Goal: Communication & Community: Answer question/provide support

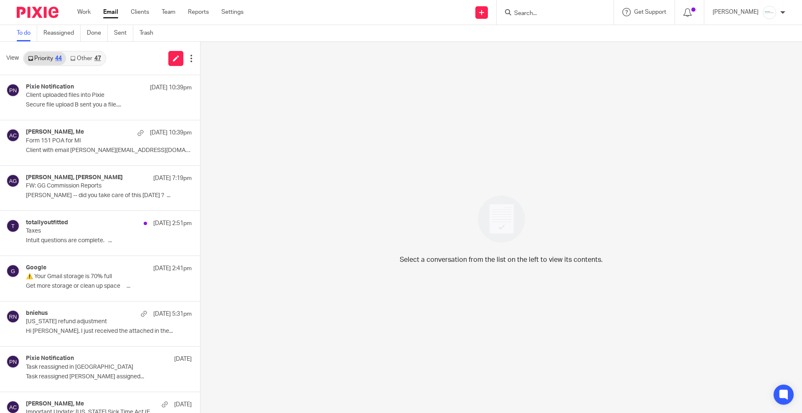
scroll to position [313, 0]
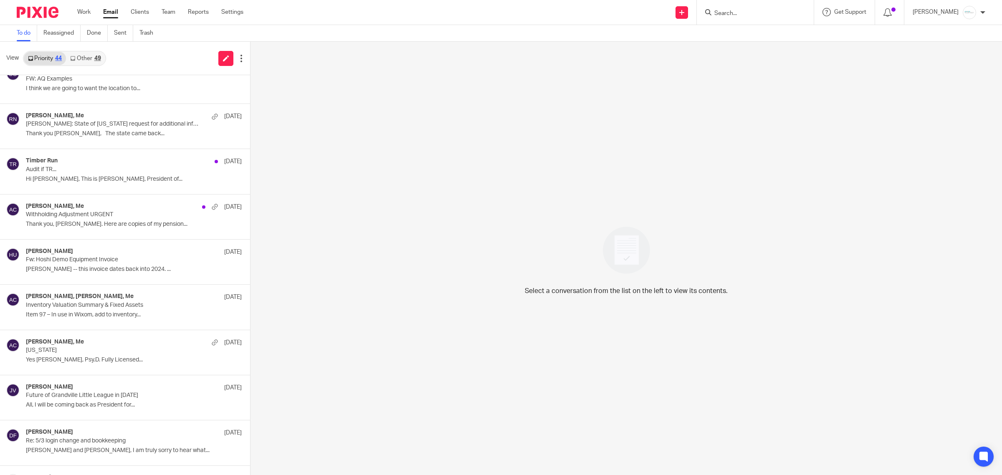
scroll to position [470, 0]
click at [99, 304] on p "Inventory Valuation Summary & Fixed Assets" at bounding box center [102, 304] width 153 height 7
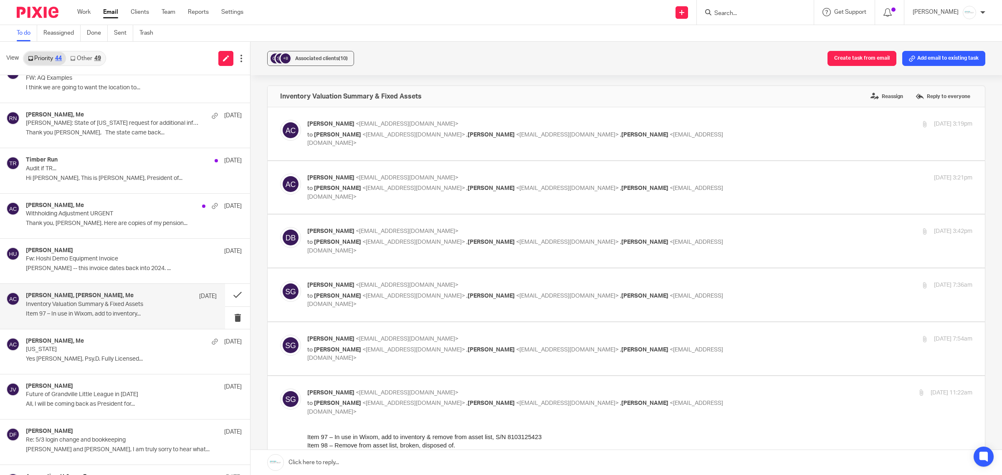
scroll to position [0, 0]
click at [466, 141] on div "Amy Corfixsen <amylcpa@gmail.com> to Dave Beemer <dbeemer@gabrielgrp.com> , Sco…" at bounding box center [626, 134] width 693 height 28
click at [433, 131] on p "to Dave Beemer <dbeemer@gabrielgrp.com> , Scott Gabriel <sgabriel@gabrielgrp.co…" at bounding box center [529, 139] width 444 height 17
checkbox input "true"
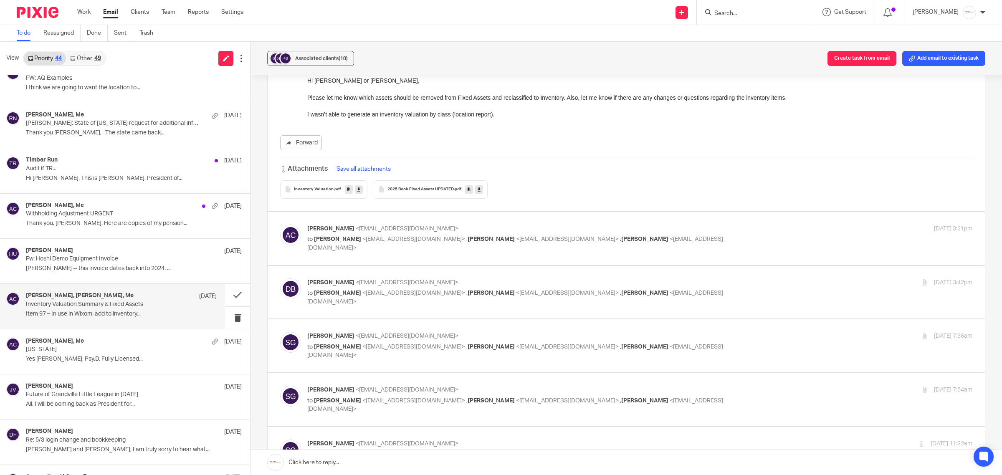
scroll to position [104, 0]
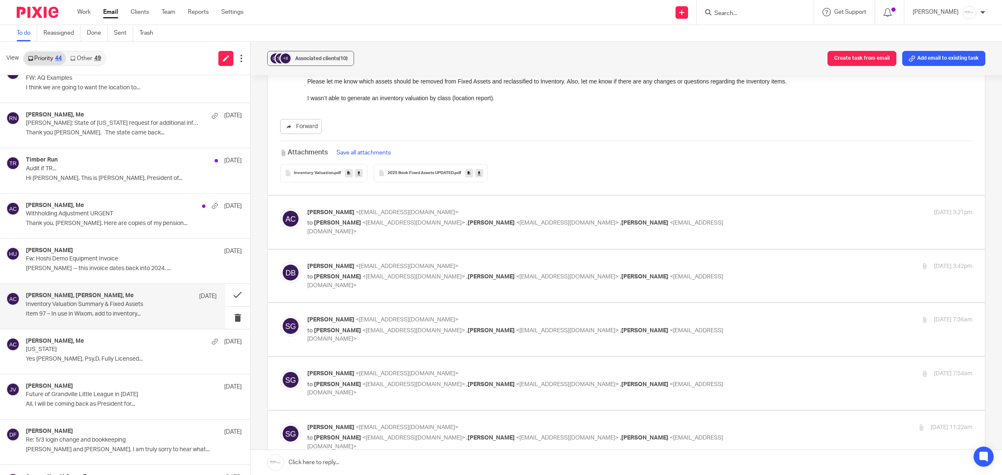
click at [433, 218] on div "Amy Corfixsen <amylcpa@gmail.com> to Dave Beemer <dbeemer@gabrielgrp.com> , Sco…" at bounding box center [529, 222] width 444 height 28
checkbox input "true"
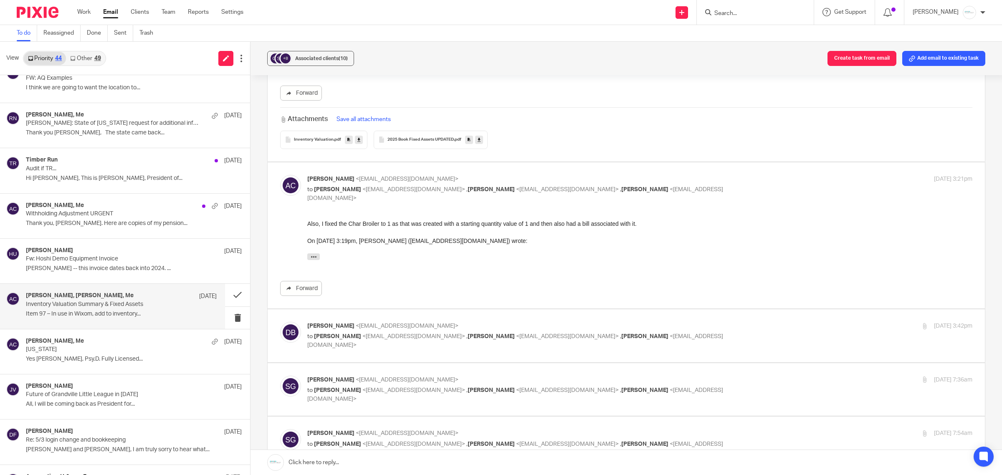
scroll to position [157, 0]
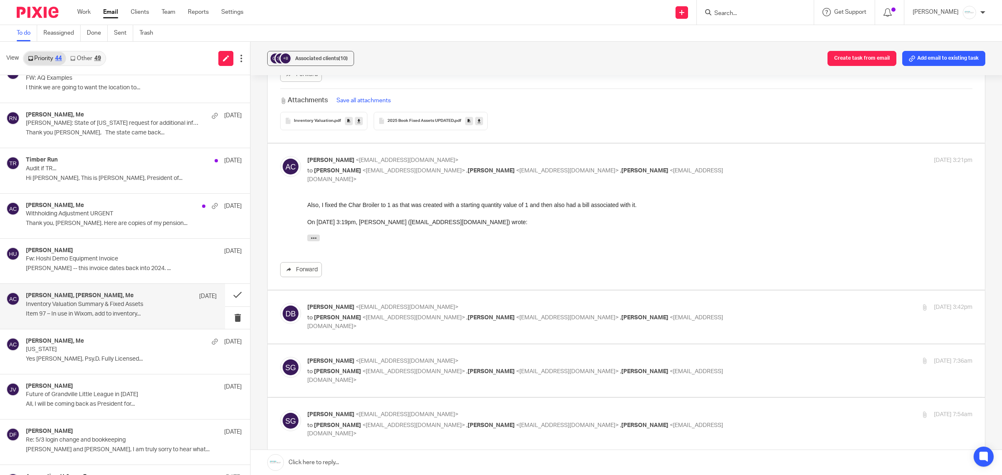
click at [457, 312] on div "Dave Beemer <dbeemer@gabrielgrp.com> to Amy Corfixsen <amylcpa@gmail.com> , Hol…" at bounding box center [529, 317] width 444 height 28
checkbox input "true"
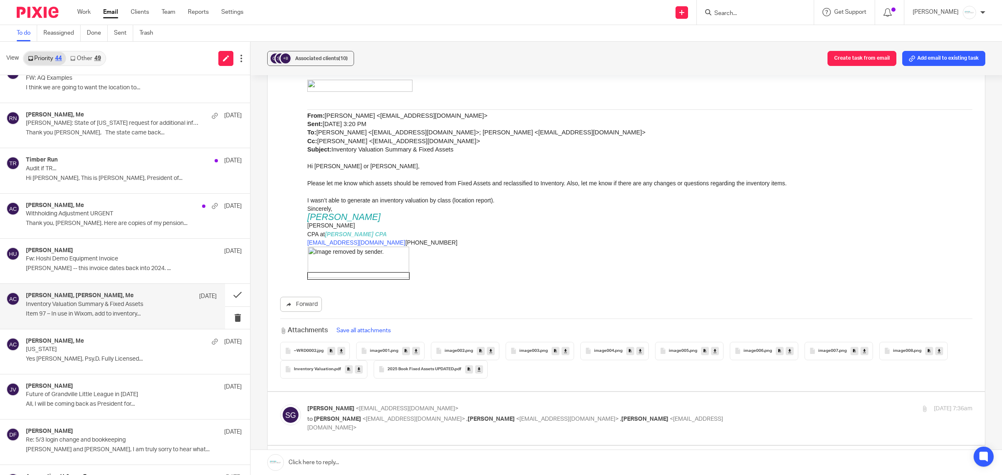
scroll to position [731, 0]
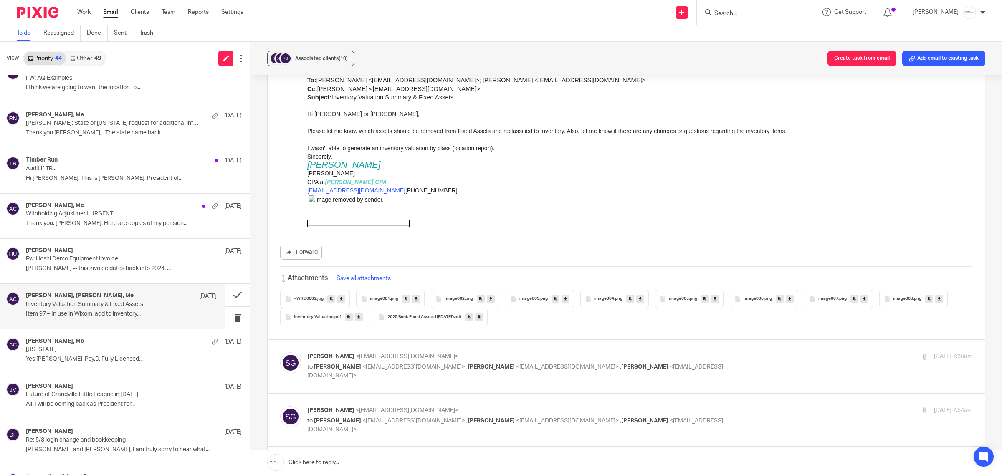
click at [415, 314] on div "2025 Book Fixed Assets UPDATED .pdf" at bounding box center [431, 317] width 114 height 18
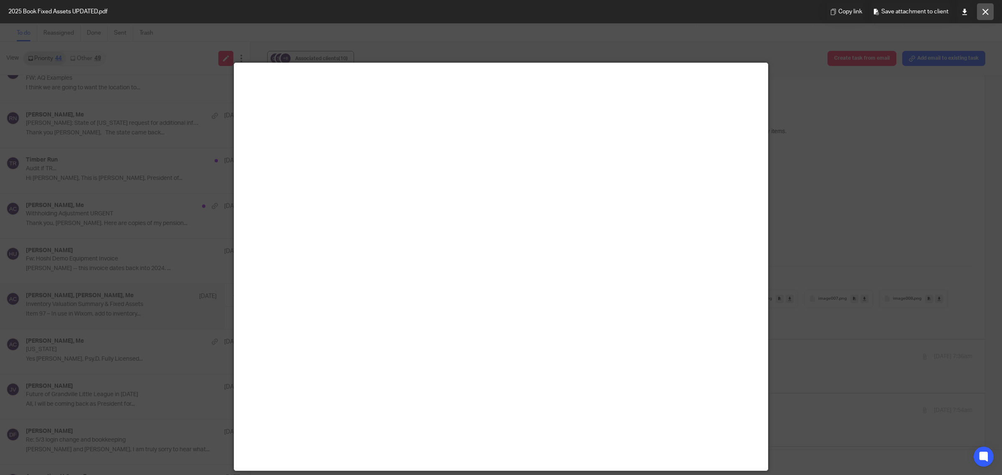
click at [992, 5] on button at bounding box center [985, 11] width 17 height 17
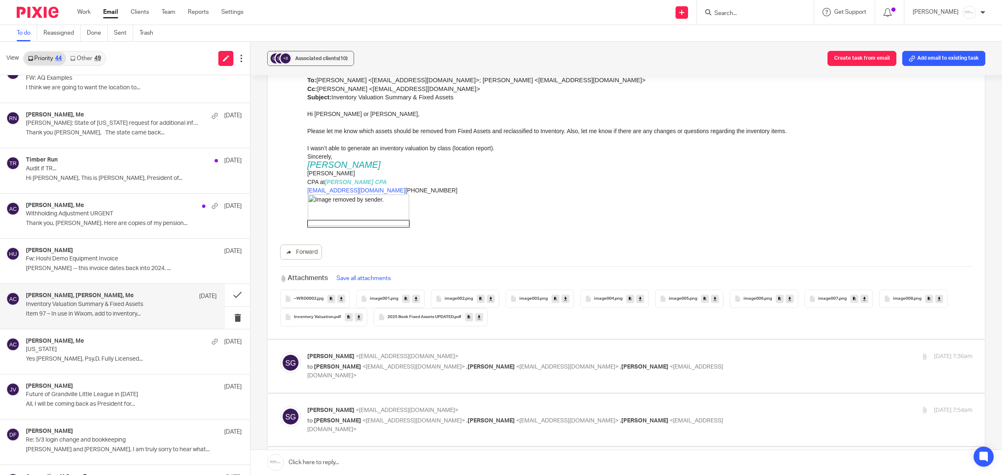
click at [414, 365] on p "to Dave Beemer <dbeemer@gabrielgrp.com> , Amy Corfixsen <amylcpa@gmail.com> , H…" at bounding box center [529, 371] width 444 height 17
checkbox input "true"
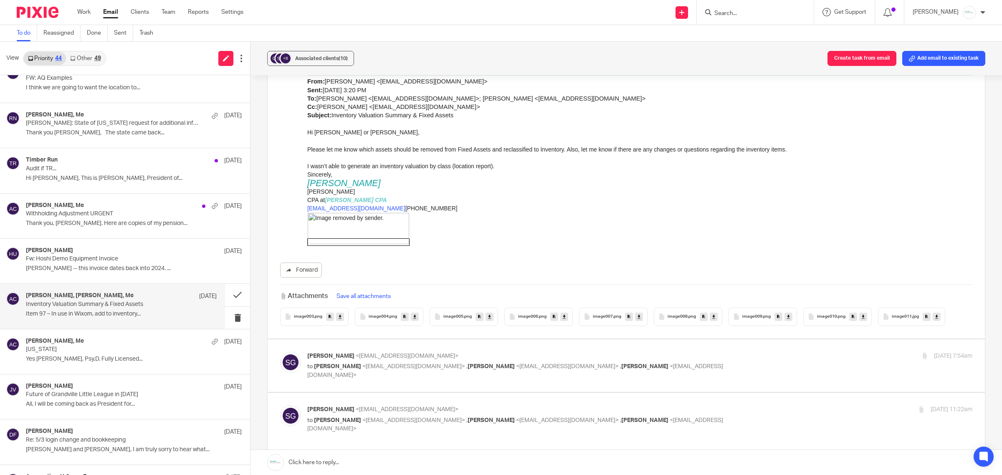
scroll to position [1671, 0]
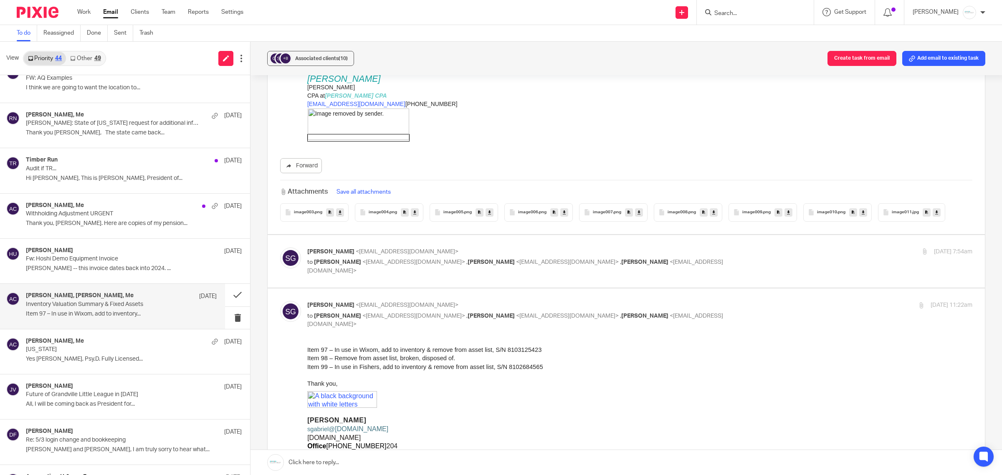
click at [414, 248] on div "Scott Gabriel <sgabriel@gabrielgrp.com> to Dave Beemer <dbeemer@gabrielgrp.com>…" at bounding box center [529, 262] width 444 height 28
checkbox input "true"
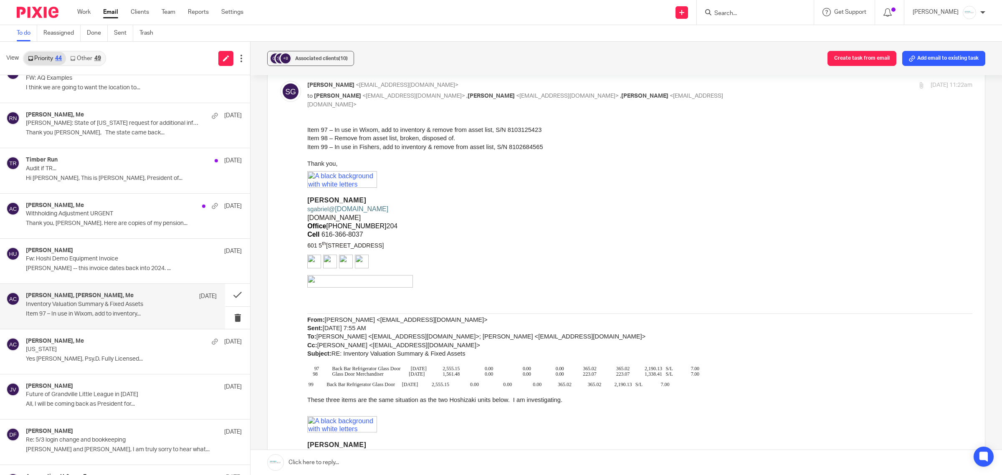
scroll to position [2862, 0]
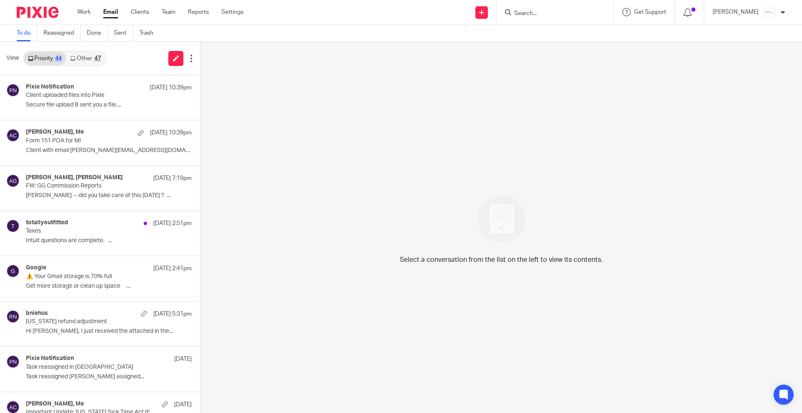
scroll to position [313, 0]
